Goal: Information Seeking & Learning: Compare options

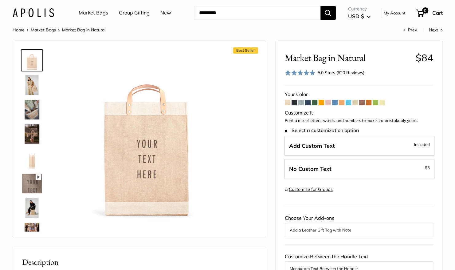
click at [364, 103] on span at bounding box center [363, 103] width 6 height 6
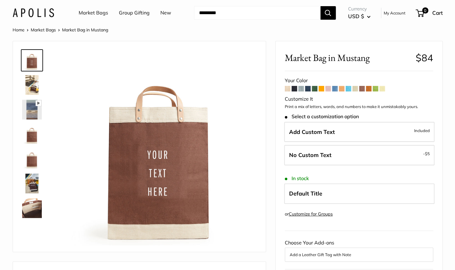
click at [30, 188] on img at bounding box center [32, 183] width 20 height 20
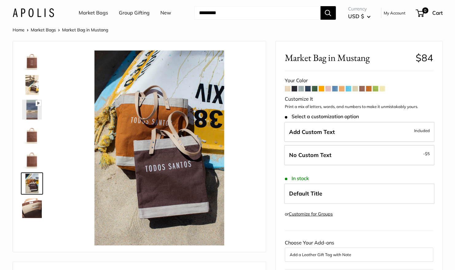
click at [35, 84] on img at bounding box center [32, 85] width 20 height 20
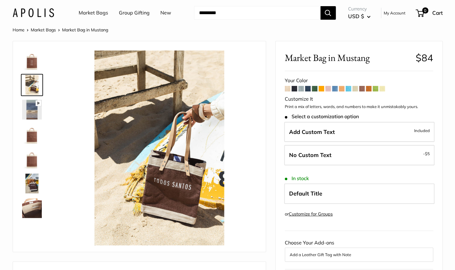
click at [34, 137] on img at bounding box center [32, 134] width 20 height 20
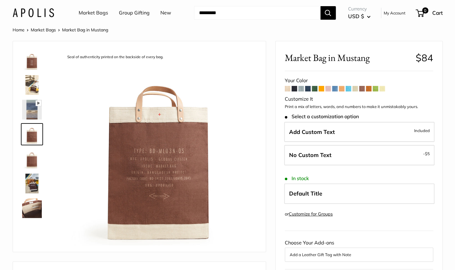
click at [376, 90] on span at bounding box center [376, 89] width 6 height 6
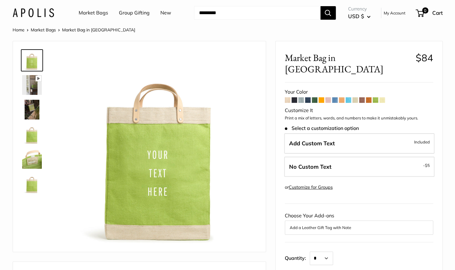
click at [314, 97] on span at bounding box center [315, 100] width 6 height 6
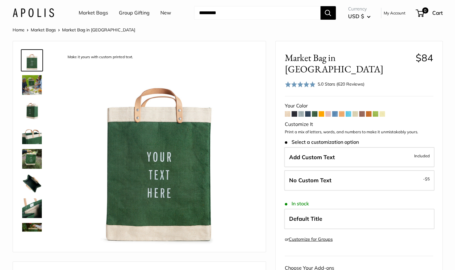
click at [374, 111] on span at bounding box center [376, 114] width 6 height 6
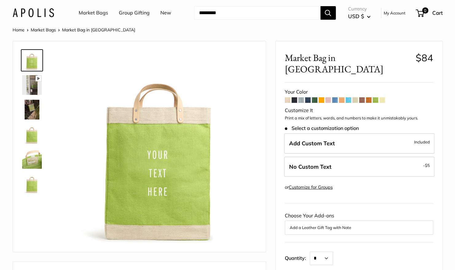
click at [34, 112] on img at bounding box center [32, 110] width 20 height 20
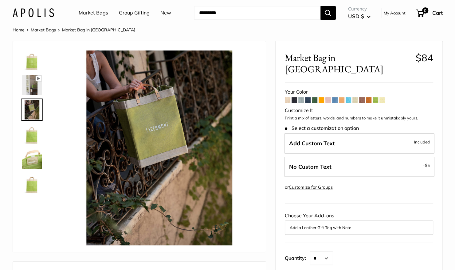
click at [35, 62] on img at bounding box center [32, 60] width 20 height 20
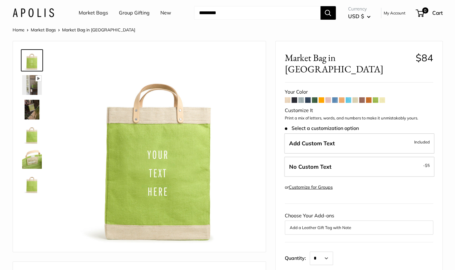
click at [87, 15] on link "Market Bags" at bounding box center [94, 12] width 30 height 9
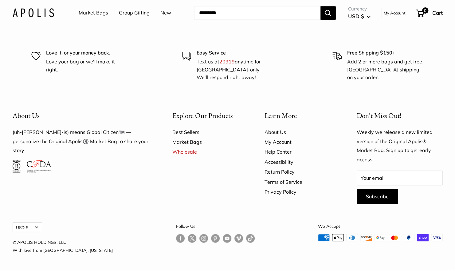
scroll to position [1538, 0]
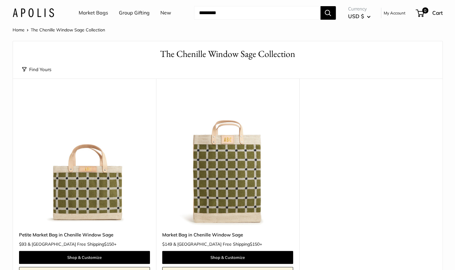
click at [229, 17] on input "Search..." at bounding box center [257, 13] width 126 height 14
type input "****"
click at [321, 6] on button "Search" at bounding box center [328, 13] width 15 height 14
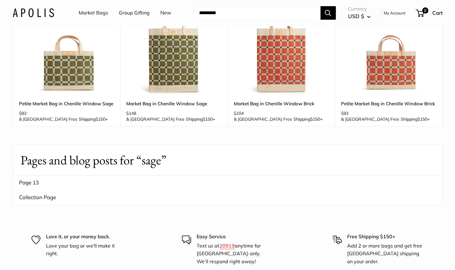
scroll to position [62, 0]
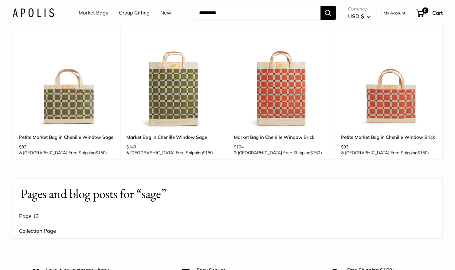
click at [0, 0] on img at bounding box center [0, 0] width 0 height 0
